Goal: Task Accomplishment & Management: Manage account settings

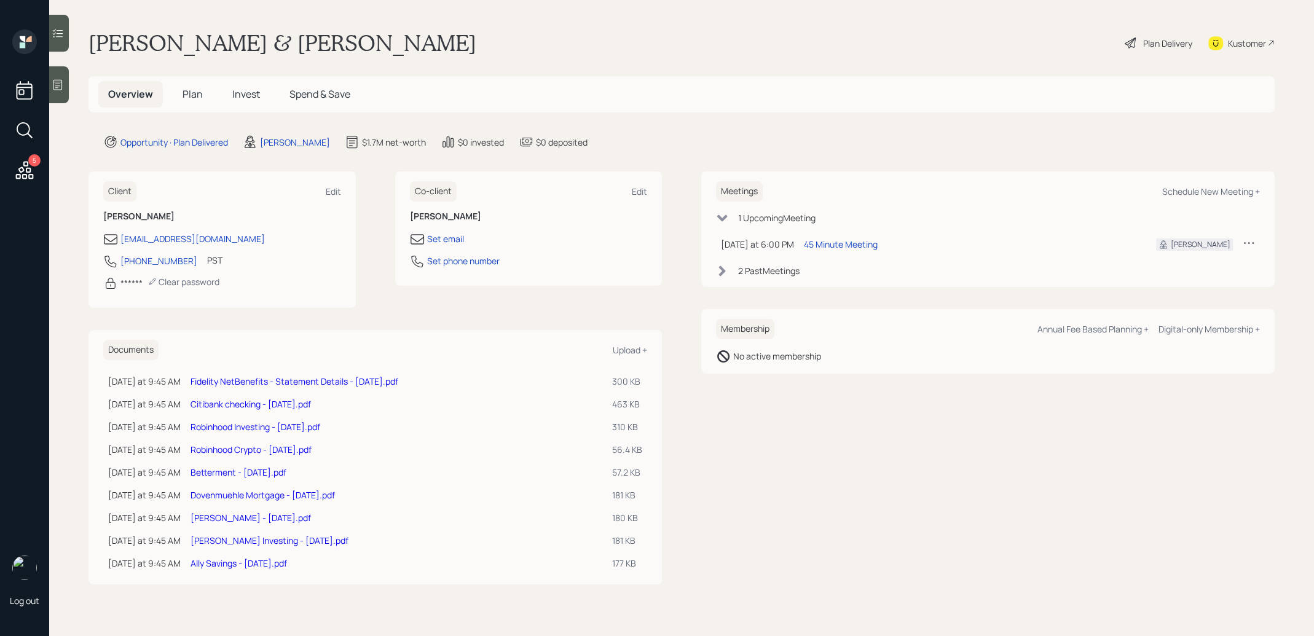
click at [195, 515] on link "[PERSON_NAME] - [DATE].pdf" at bounding box center [250, 518] width 120 height 12
click at [191, 93] on span "Plan" at bounding box center [192, 94] width 20 height 14
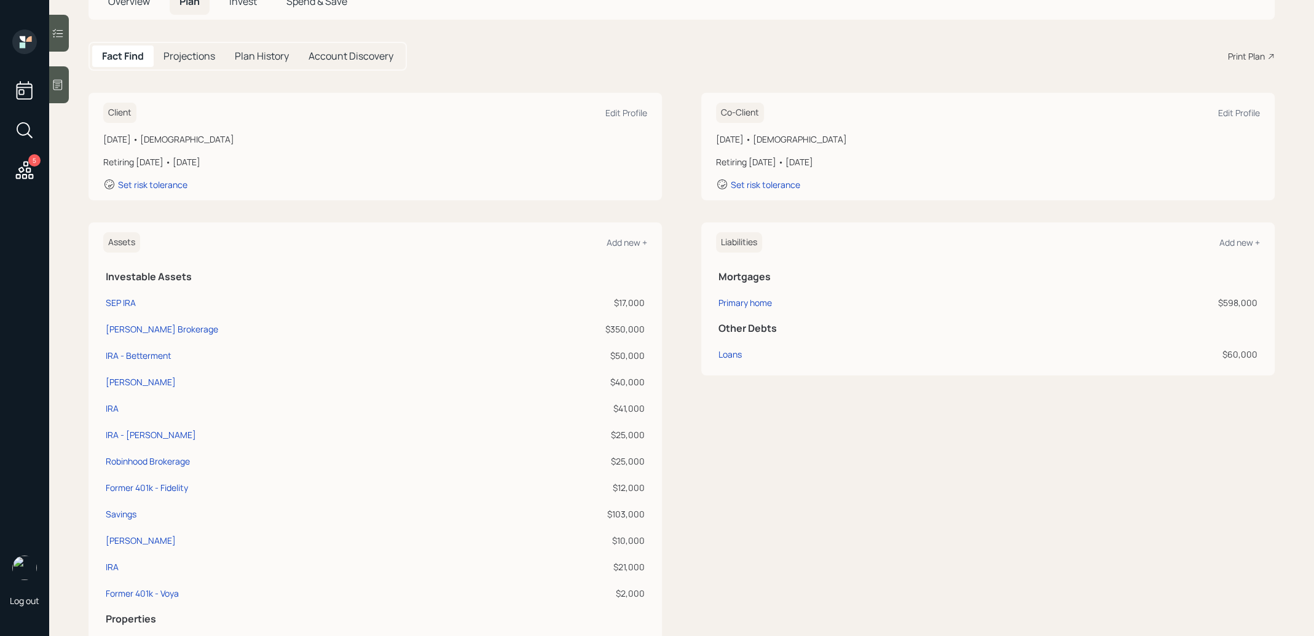
scroll to position [94, 0]
click at [128, 433] on div "IRA - [PERSON_NAME]" at bounding box center [151, 433] width 90 height 13
select select "ira"
select select "balanced"
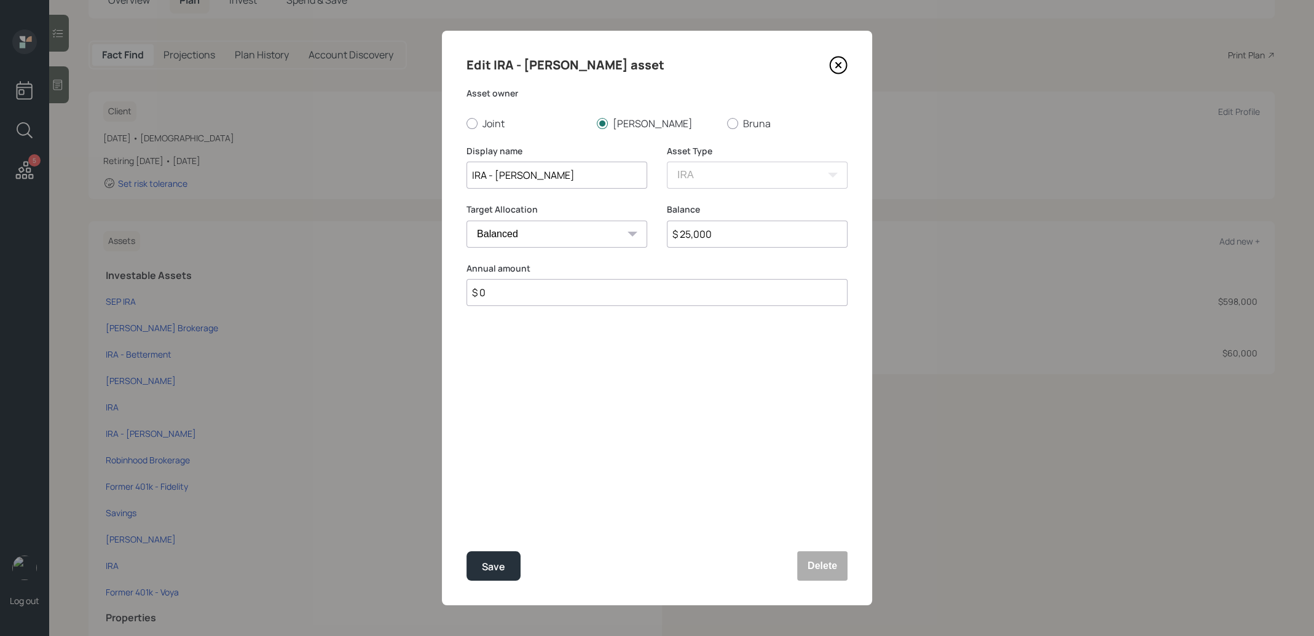
click at [573, 174] on input "IRA - [PERSON_NAME]" at bounding box center [556, 175] width 181 height 27
type input "IRA - [PERSON_NAME] (APPLE STOCK)"
click at [492, 562] on div "Save" at bounding box center [493, 566] width 23 height 17
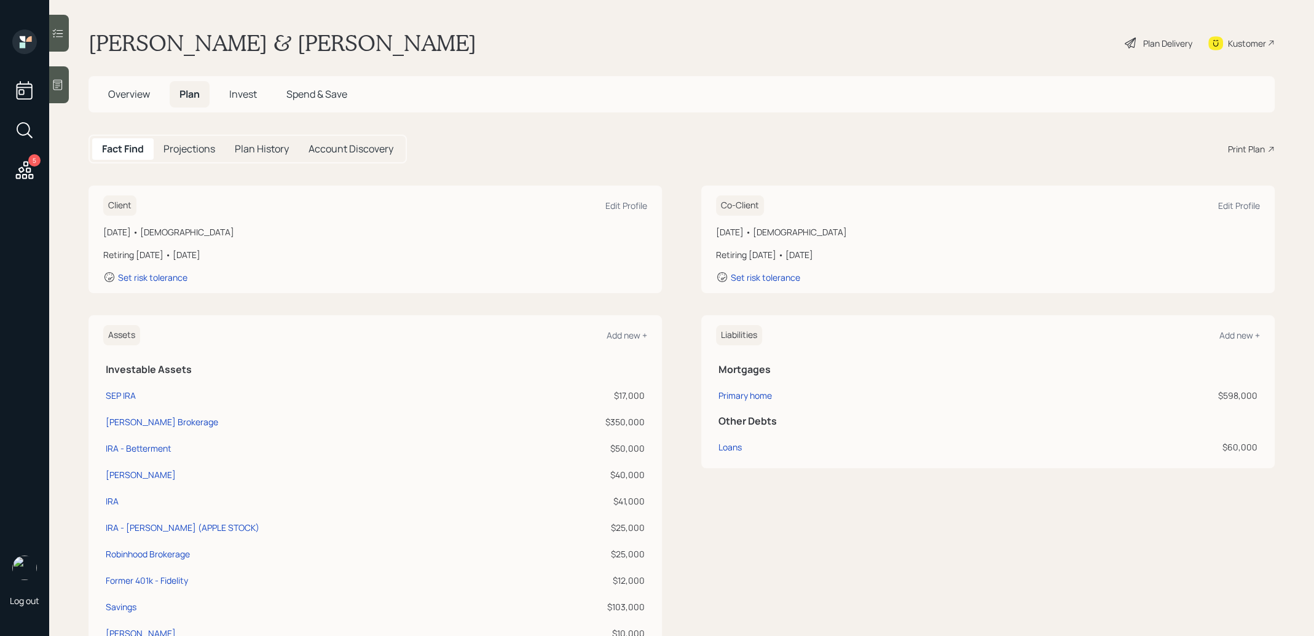
click at [132, 92] on span "Overview" at bounding box center [129, 94] width 42 height 14
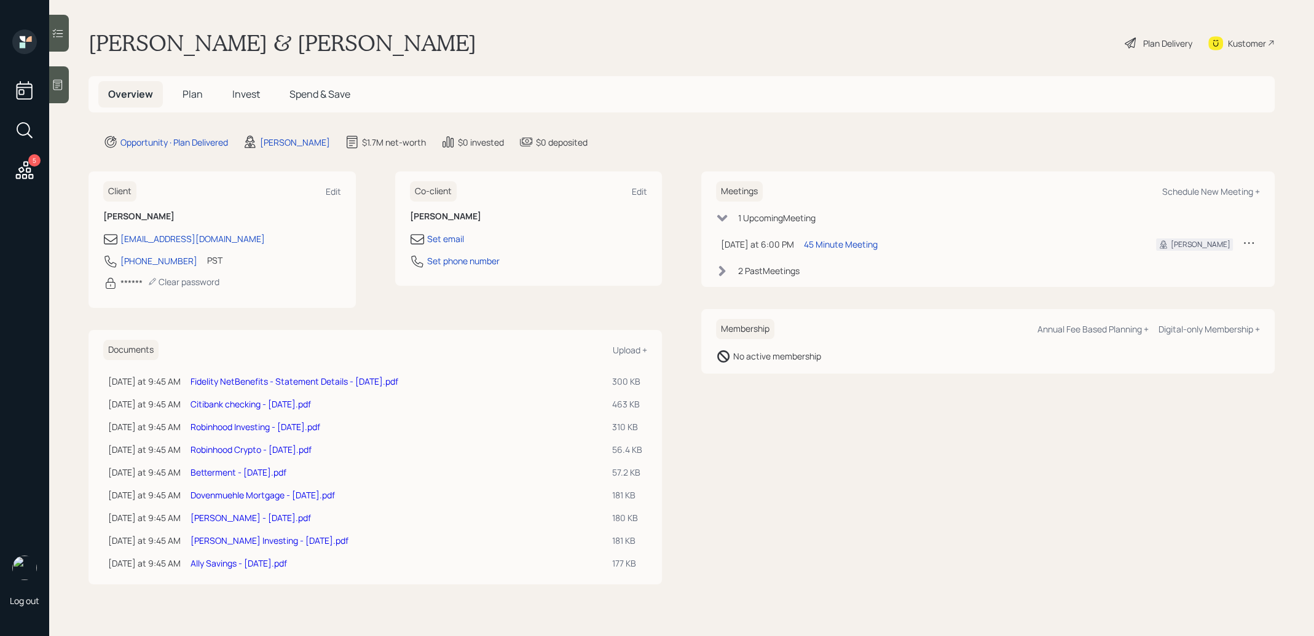
click at [213, 536] on link "[PERSON_NAME] Investing - [DATE].pdf" at bounding box center [269, 541] width 158 height 12
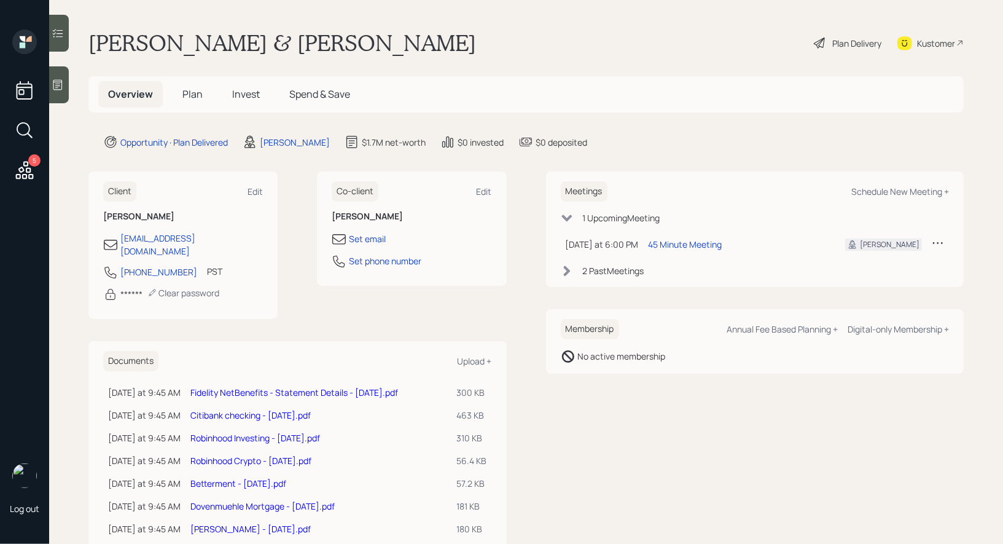
click at [194, 92] on span "Plan" at bounding box center [192, 94] width 20 height 14
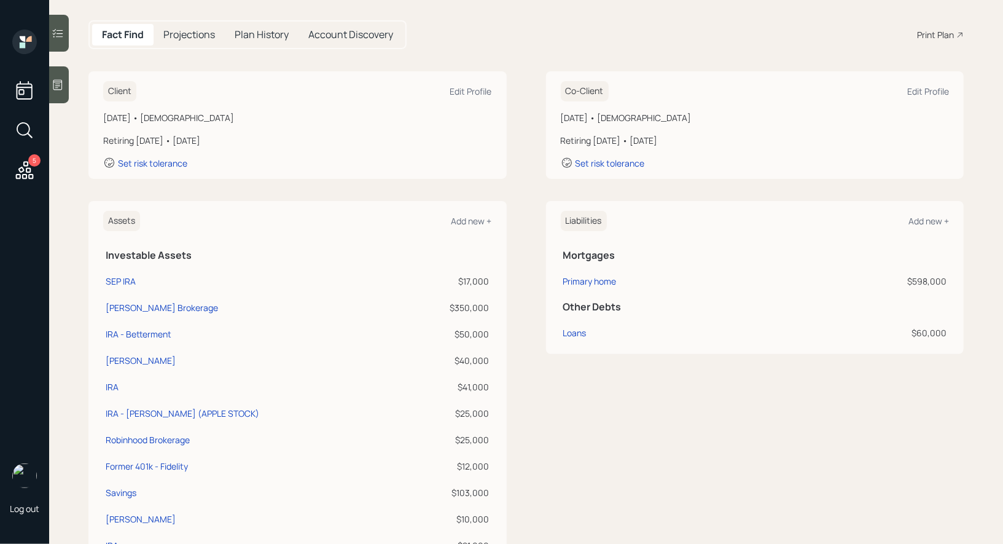
scroll to position [123, 0]
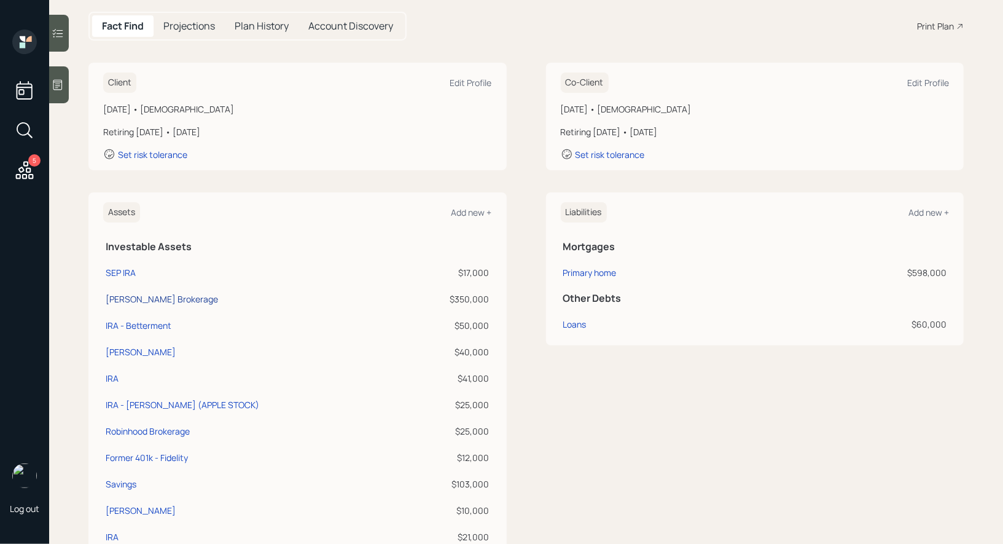
click at [143, 297] on div "[PERSON_NAME] Brokerage" at bounding box center [162, 298] width 112 height 13
select select "taxable"
select select "balanced"
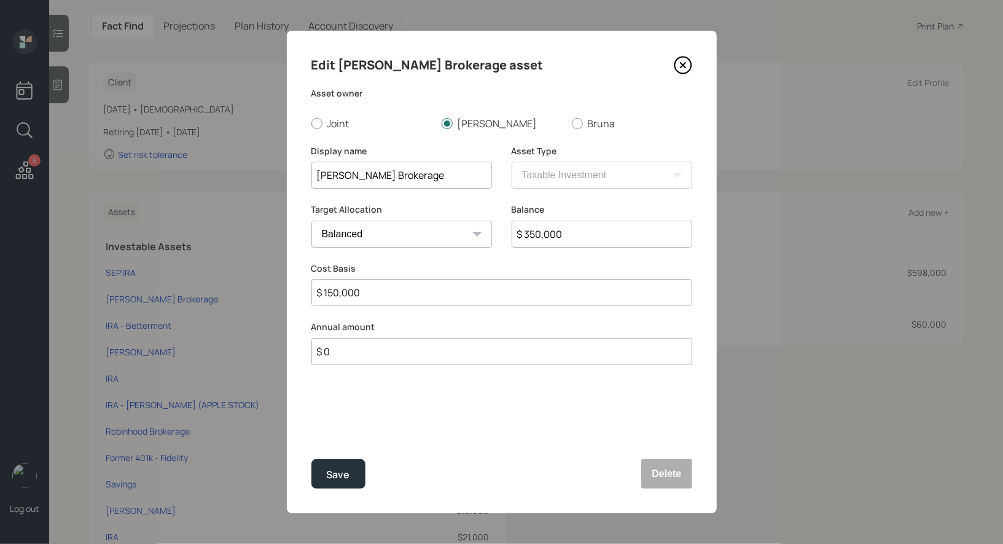
click at [582, 232] on input "$ 350,000" at bounding box center [602, 234] width 181 height 27
type input "$ 366,000"
click at [407, 175] on input "[PERSON_NAME] Brokerage" at bounding box center [401, 175] width 181 height 27
type input "Schwab Brokerage (INTU/SOFI Stock)"
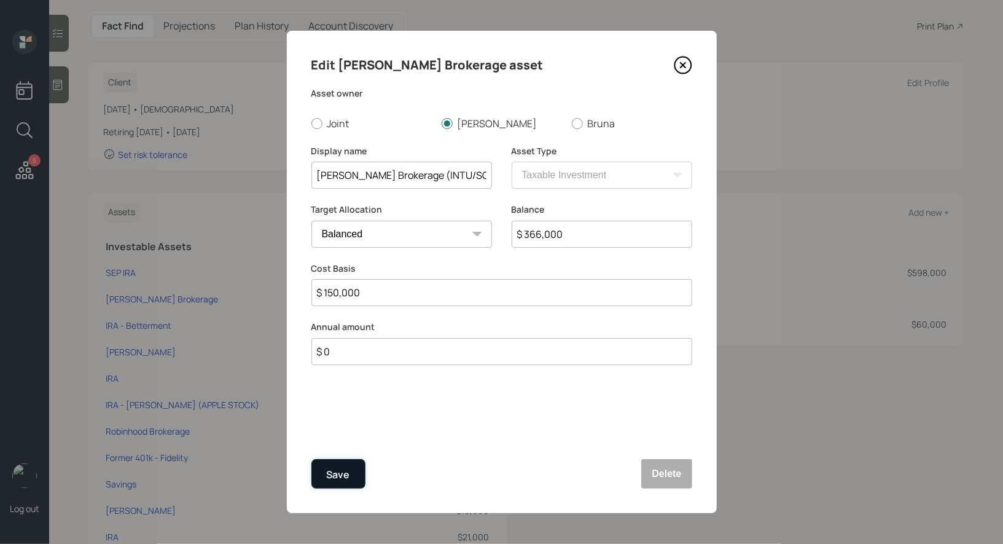
click at [342, 472] on div "Save" at bounding box center [338, 474] width 23 height 17
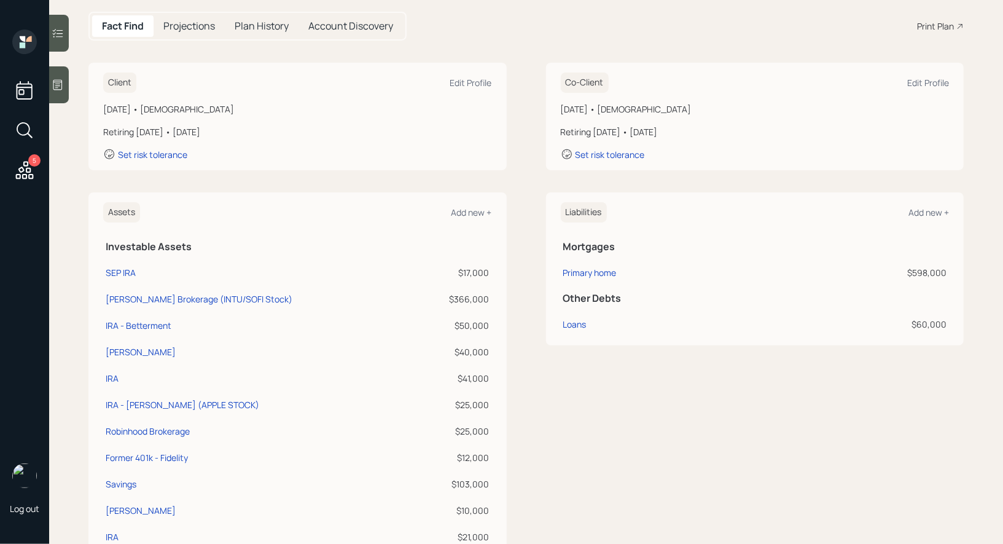
click at [24, 128] on icon at bounding box center [25, 130] width 22 height 22
click at [24, 128] on body "5 Log out Stacy & Bruna Wakefield Plan Delivery Kustomer Overview Plan Invest S…" at bounding box center [501, 272] width 1003 height 544
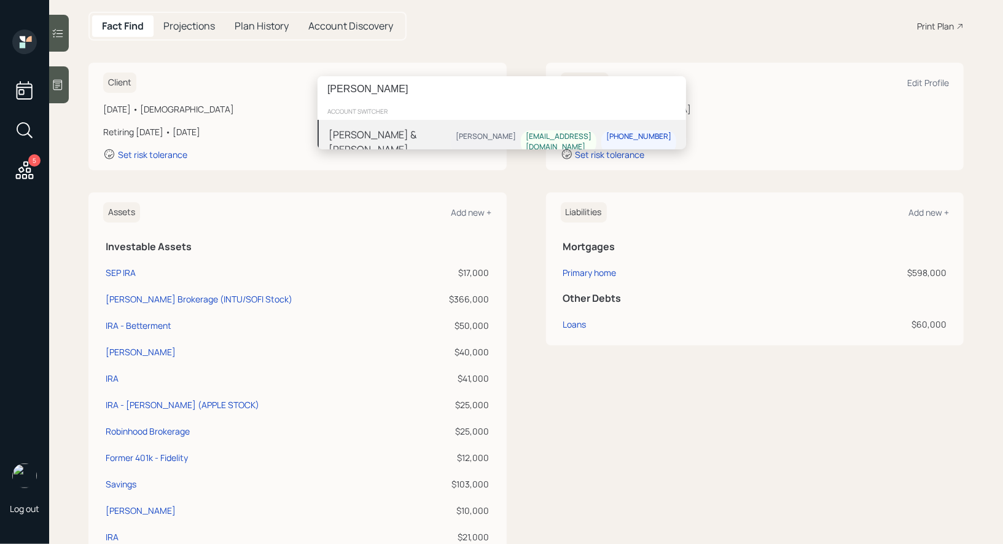
type input "swanstrom"
click at [379, 131] on div "Daniel & Lisa Swanstrom" at bounding box center [390, 141] width 122 height 29
